Goal: Find specific page/section: Find specific page/section

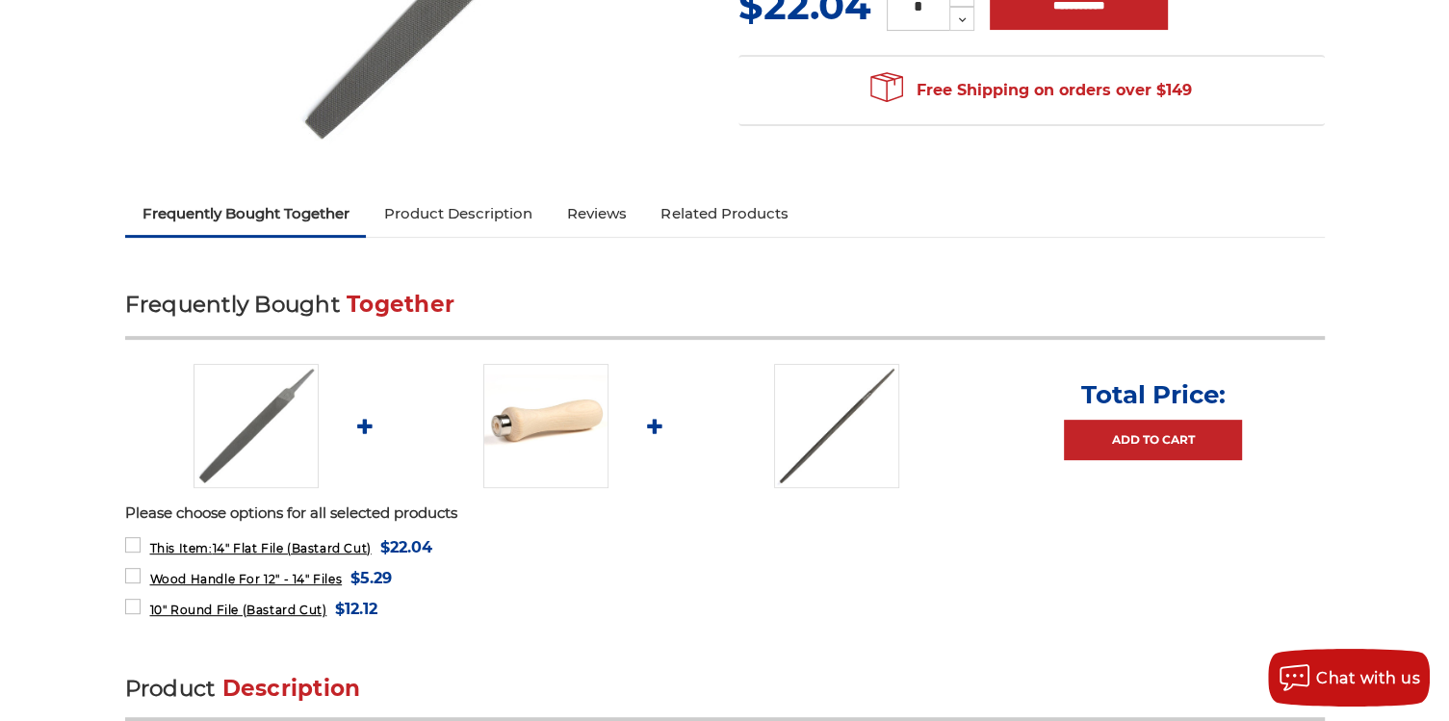
click at [594, 217] on link "Reviews" at bounding box center [596, 214] width 94 height 42
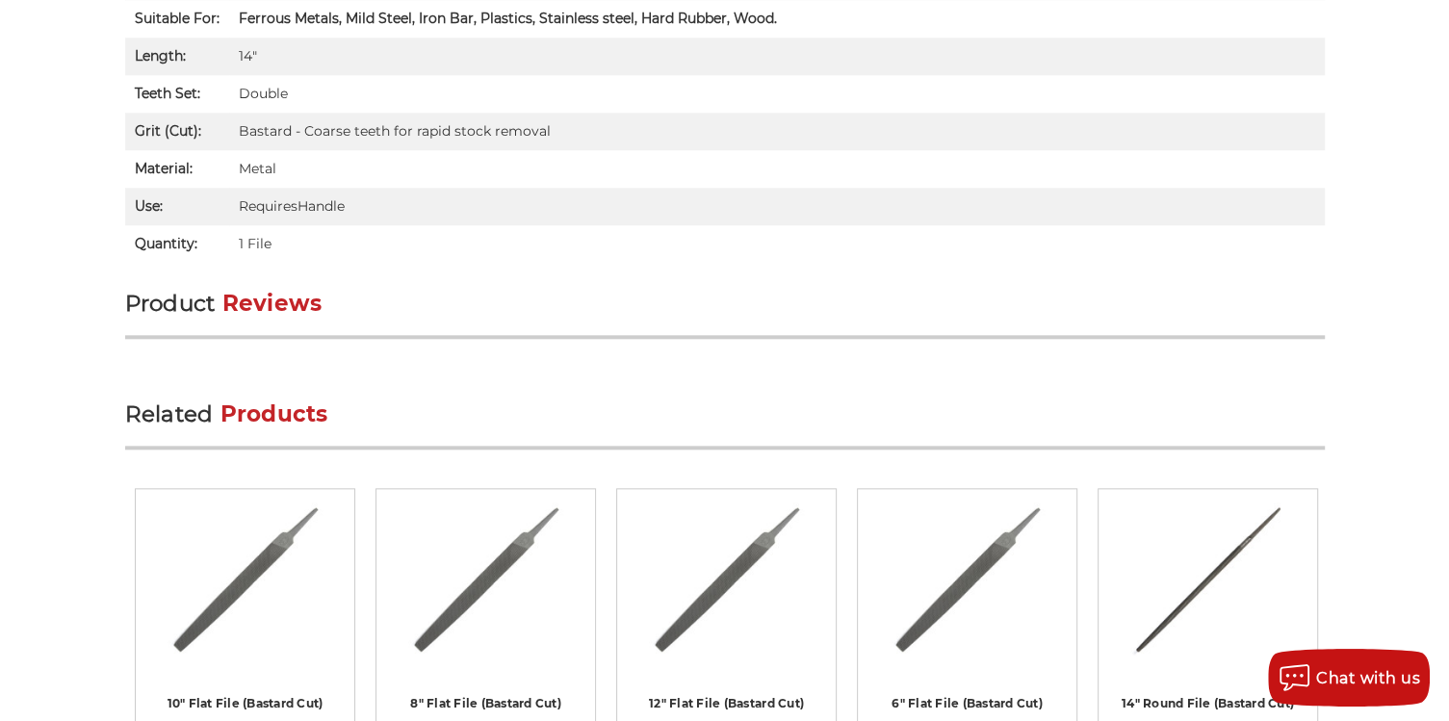
scroll to position [1899, 0]
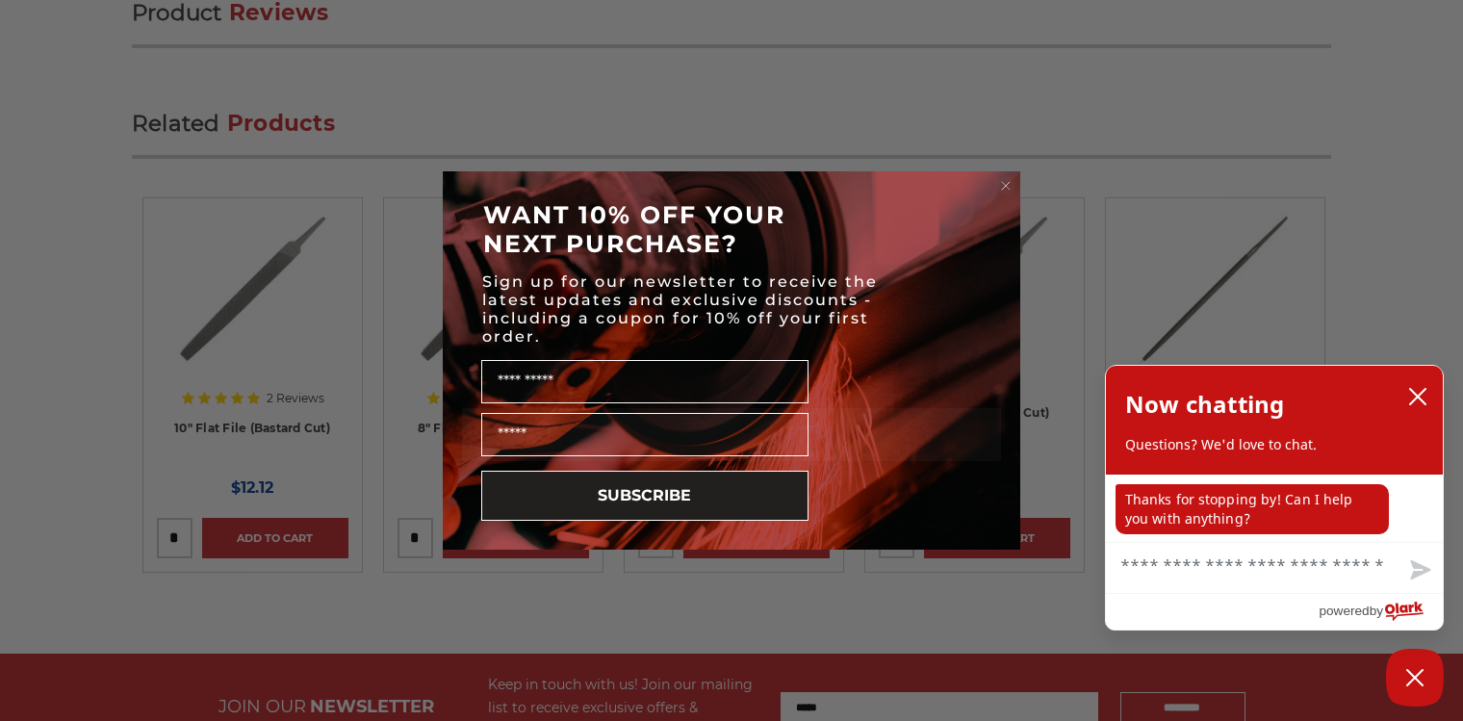
click at [999, 187] on circle "Close dialog" at bounding box center [1006, 186] width 18 height 18
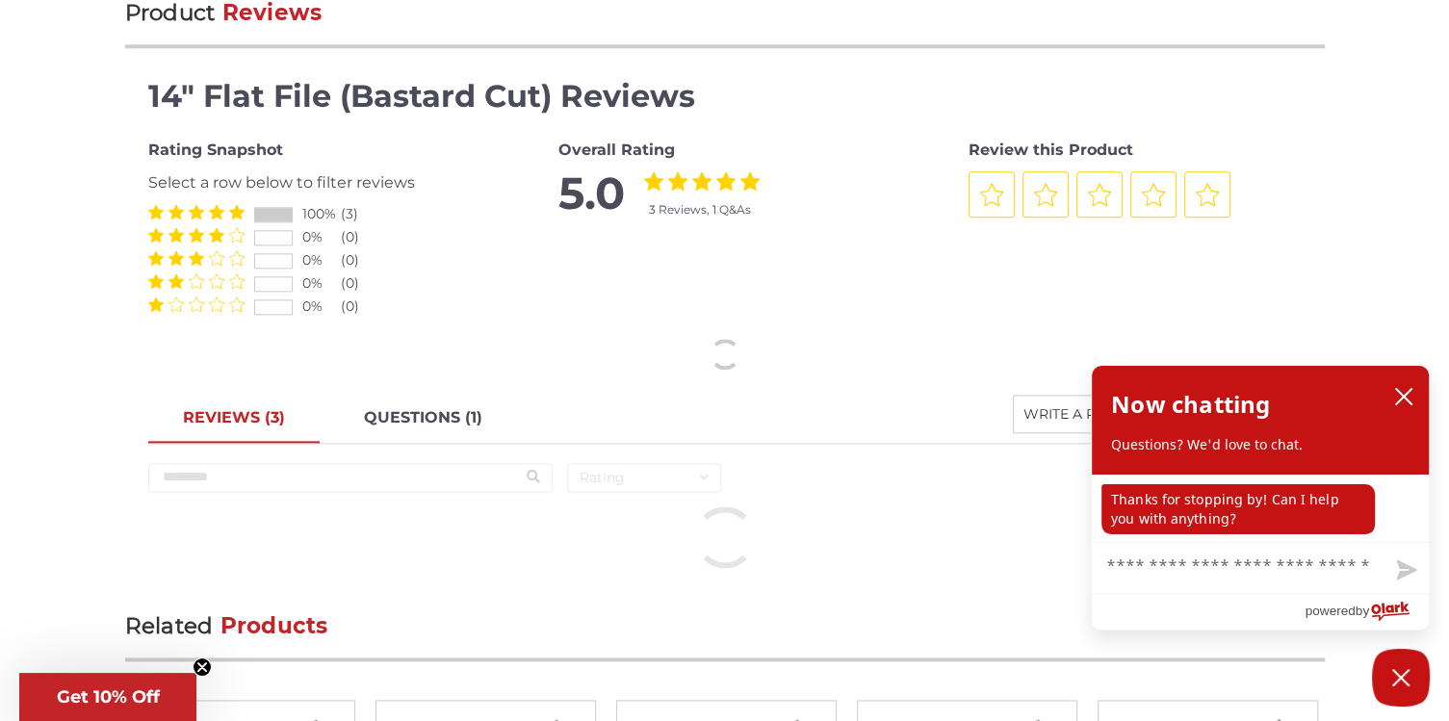
scroll to position [1995, 0]
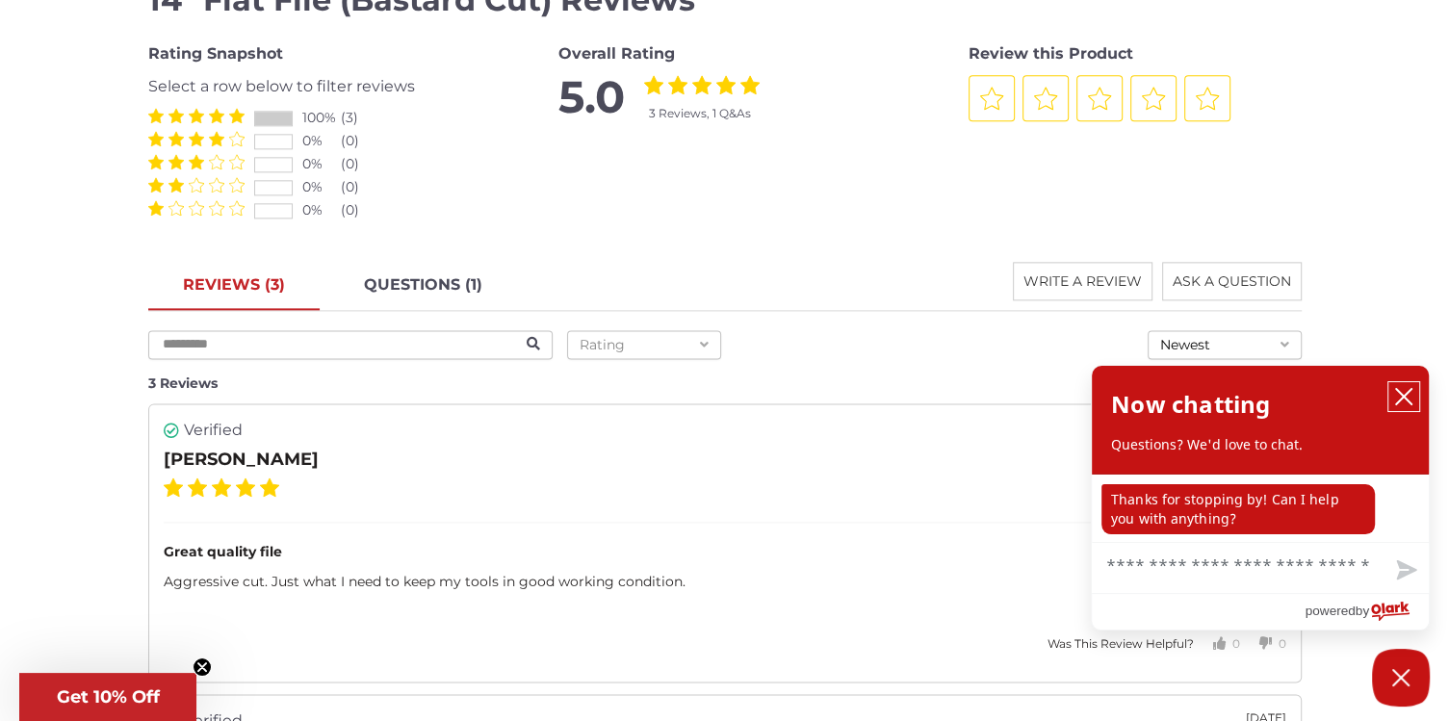
click at [1406, 391] on icon "close chatbox" at bounding box center [1403, 396] width 15 height 15
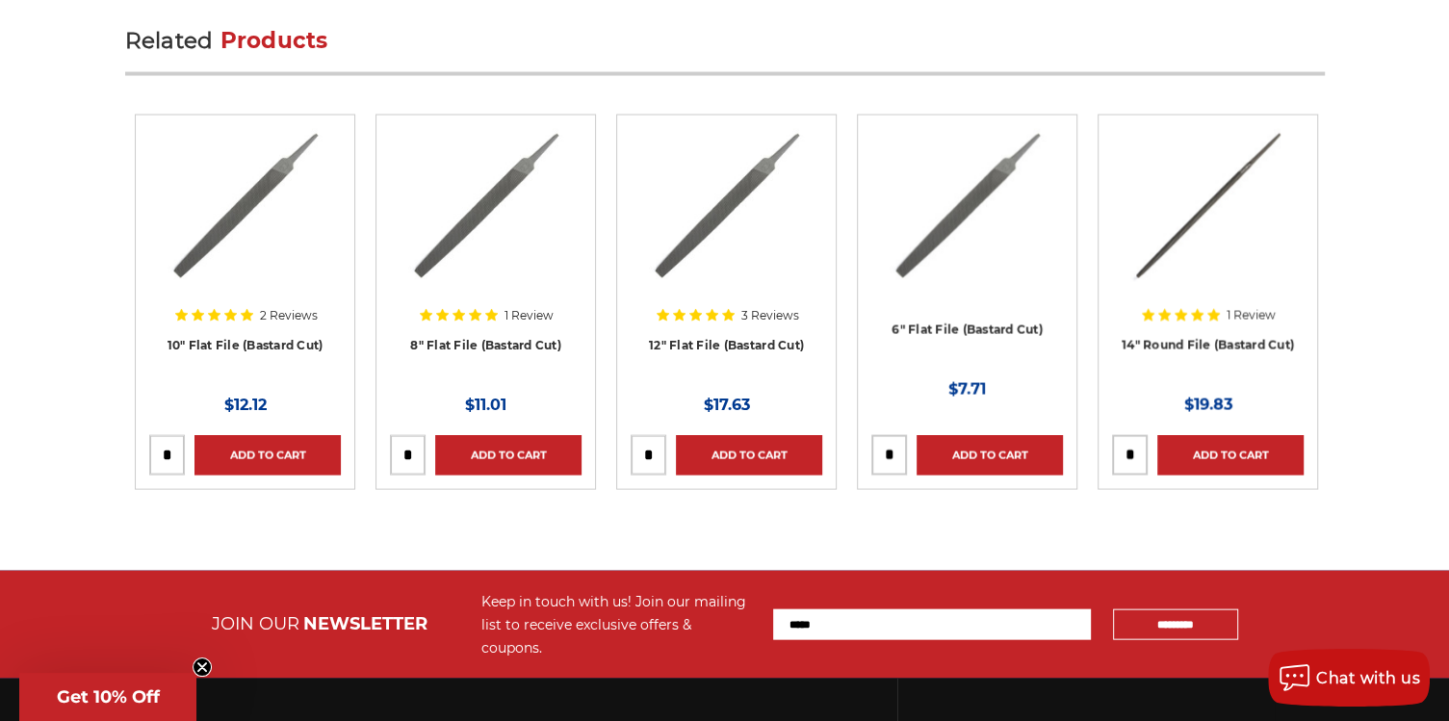
scroll to position [3258, 0]
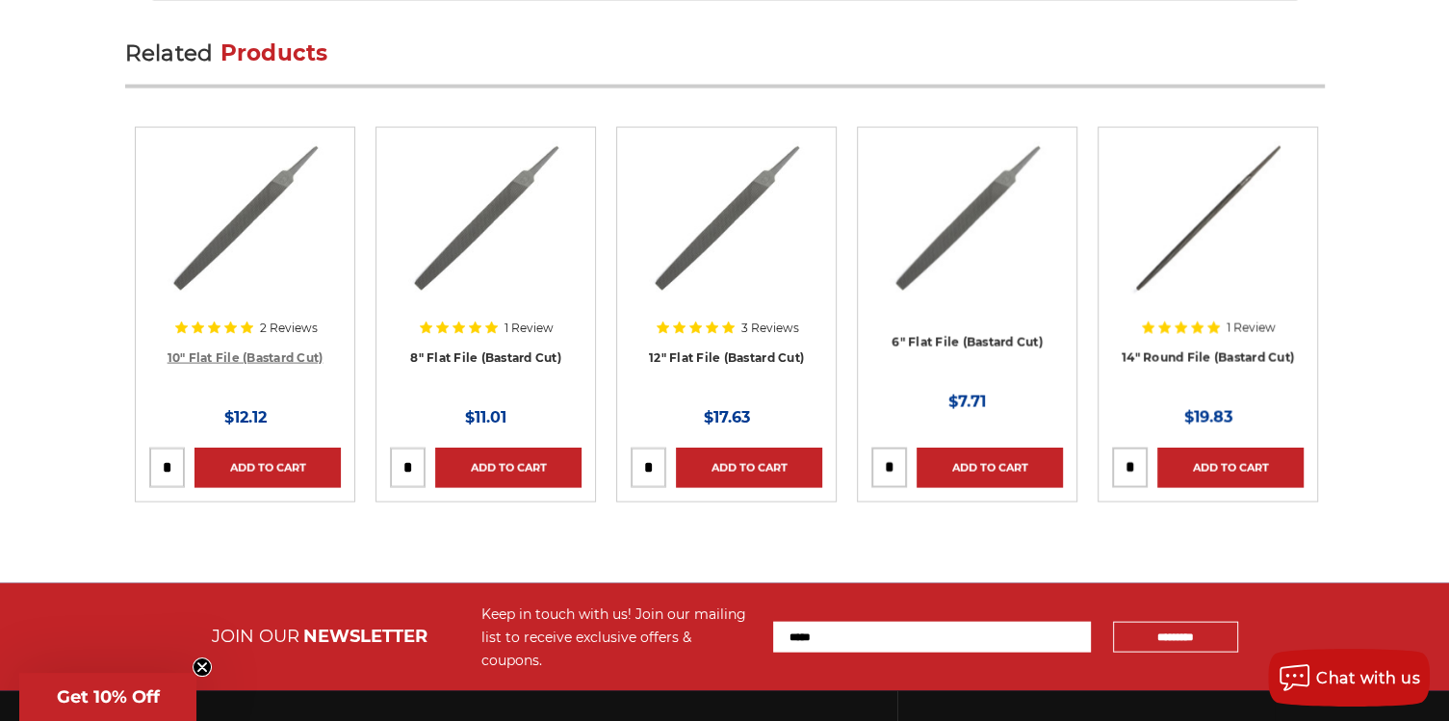
click at [270, 351] on link "10" Flat File (Bastard Cut)" at bounding box center [245, 357] width 156 height 14
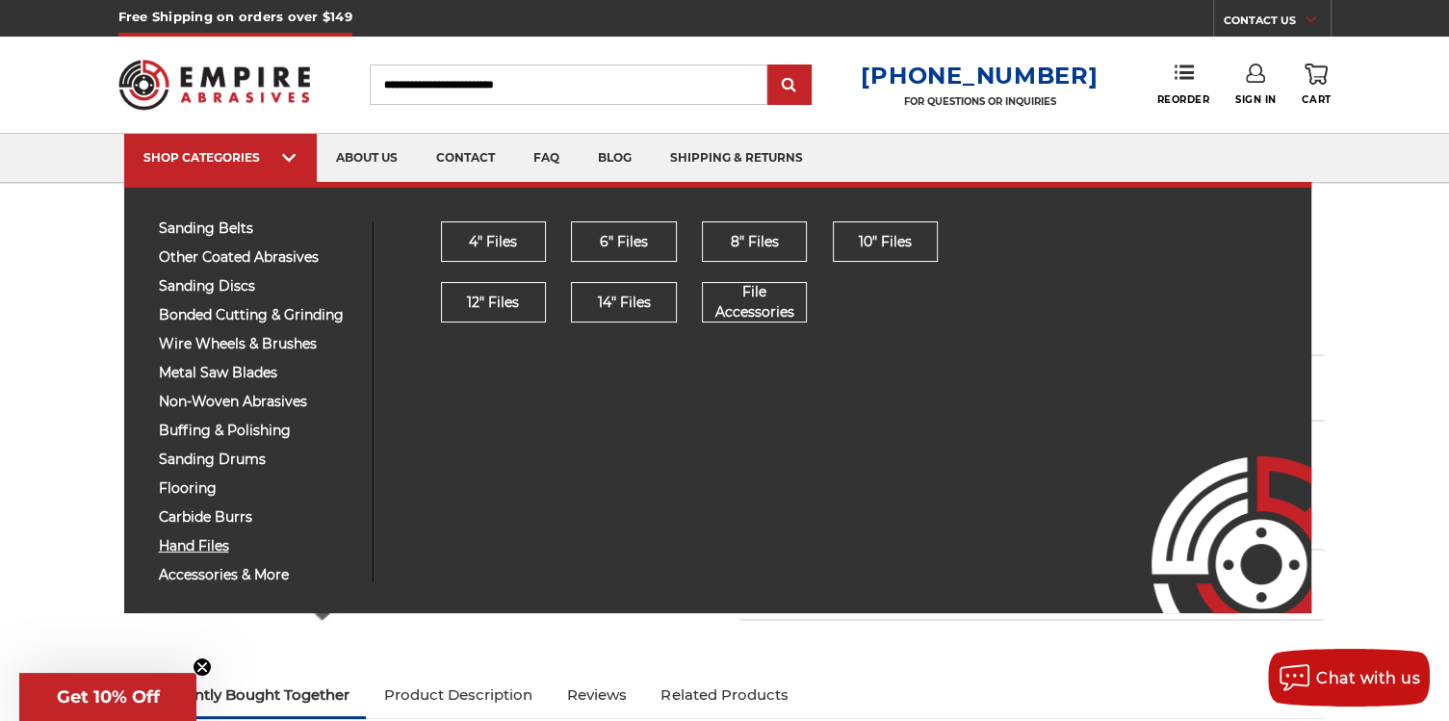
click at [215, 542] on span "hand files" at bounding box center [258, 546] width 199 height 14
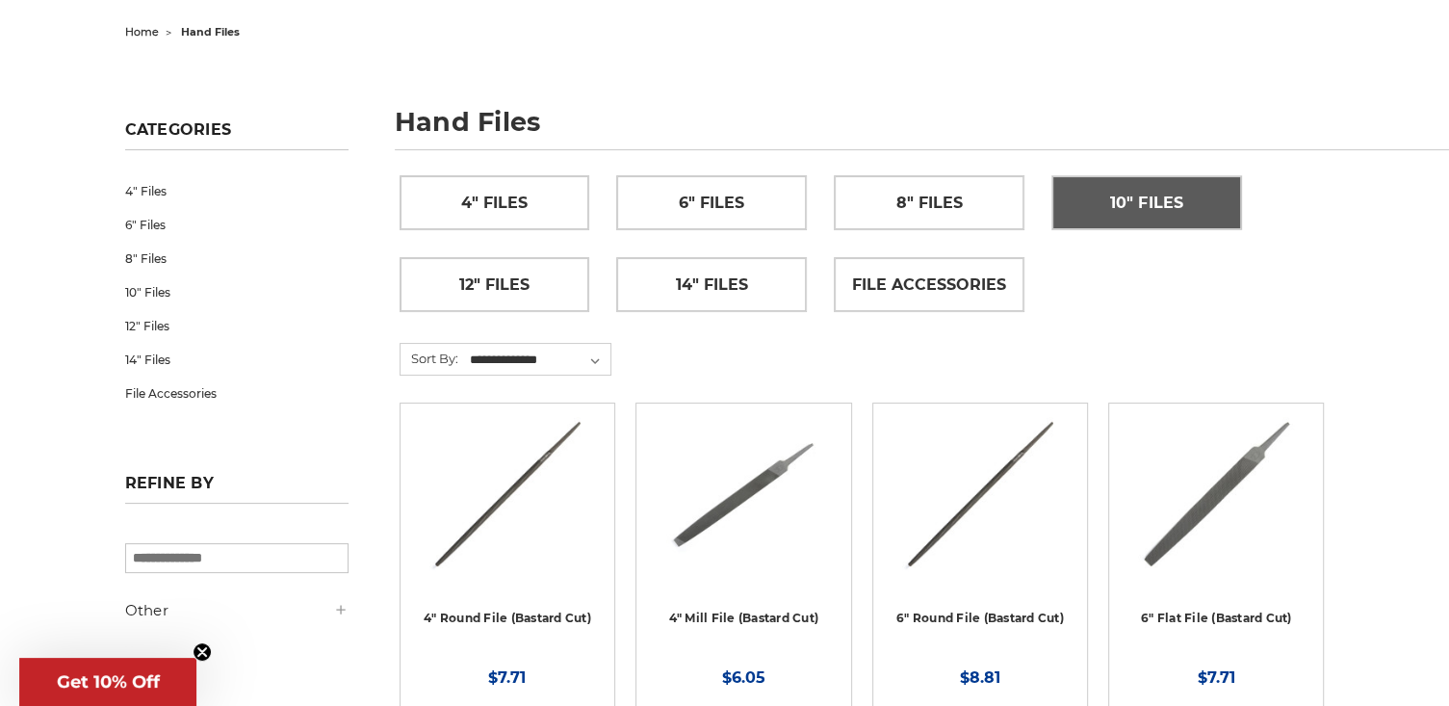
click at [1133, 208] on span "10" Files" at bounding box center [1146, 203] width 72 height 33
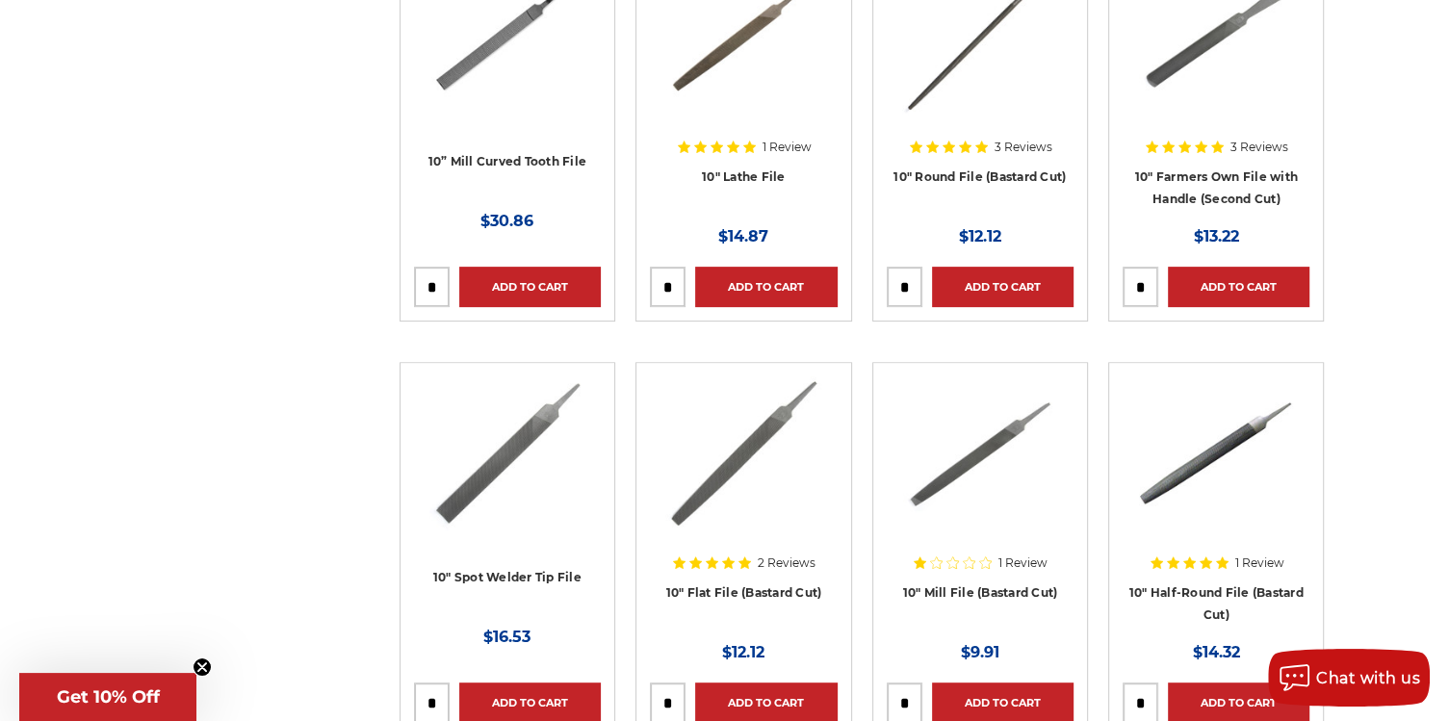
scroll to position [578, 0]
